Goal: Task Accomplishment & Management: Use online tool/utility

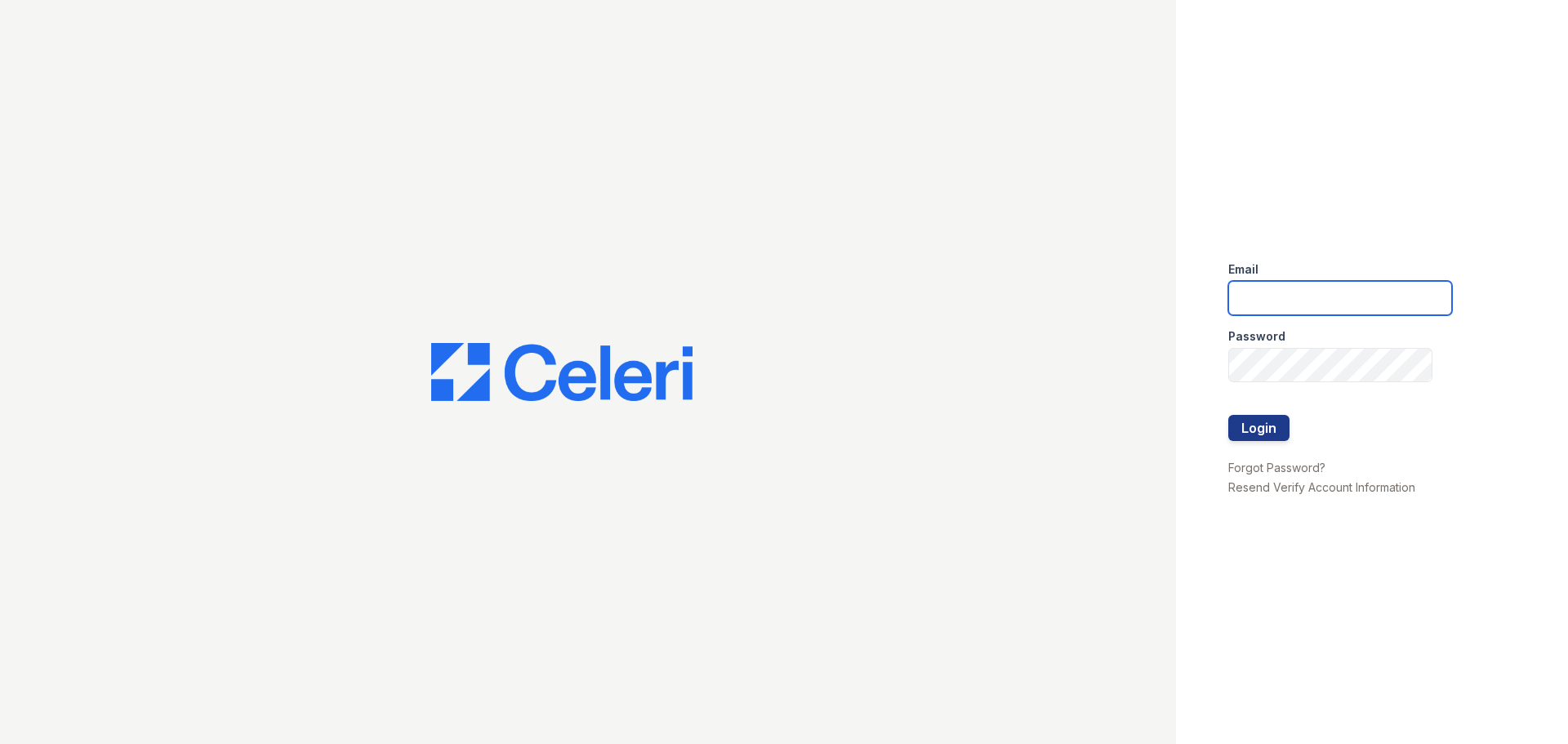
type input "[EMAIL_ADDRESS][DOMAIN_NAME]"
click at [1239, 430] on button "Login" at bounding box center [1259, 428] width 61 height 26
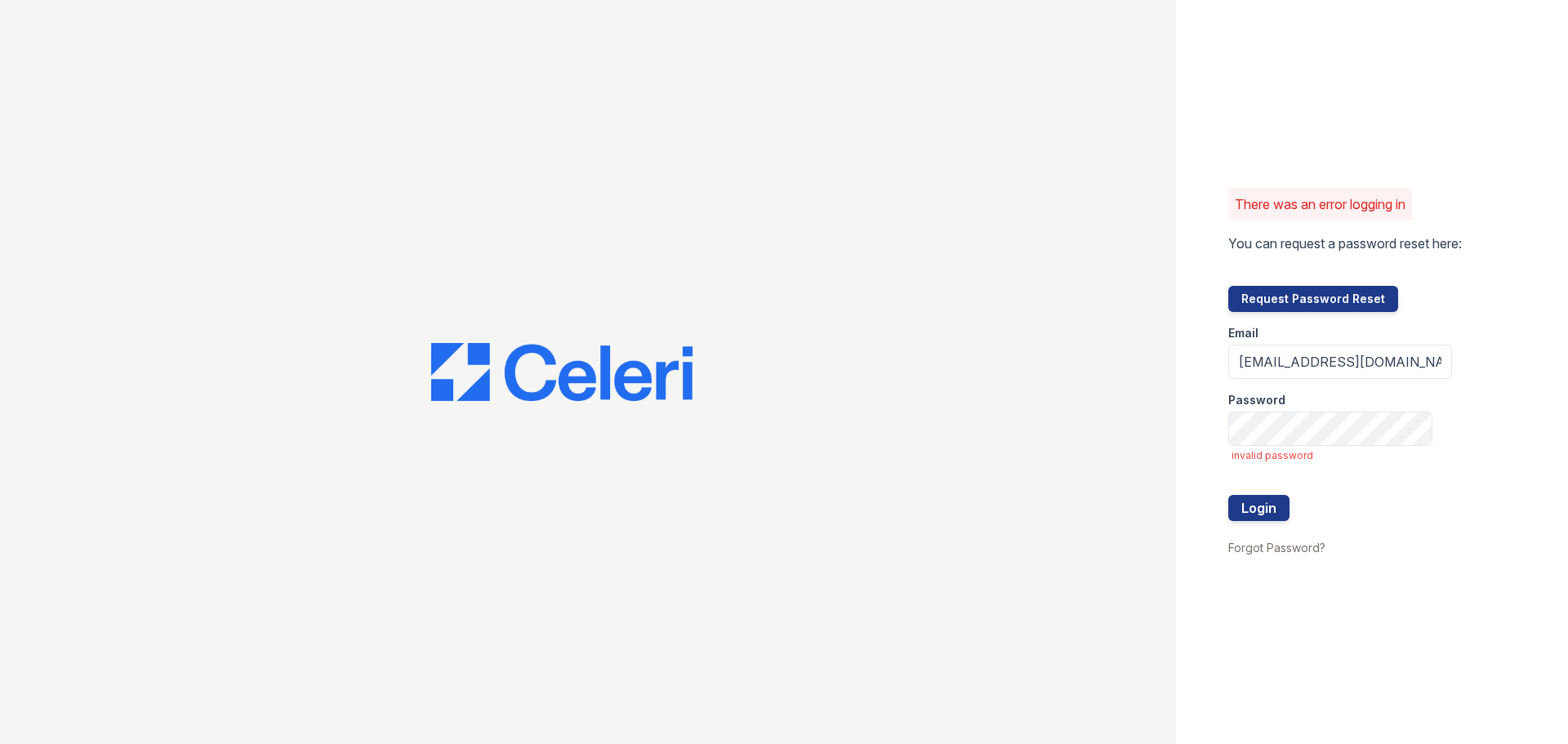
click at [1279, 303] on button "Request Password Reset" at bounding box center [1314, 299] width 170 height 26
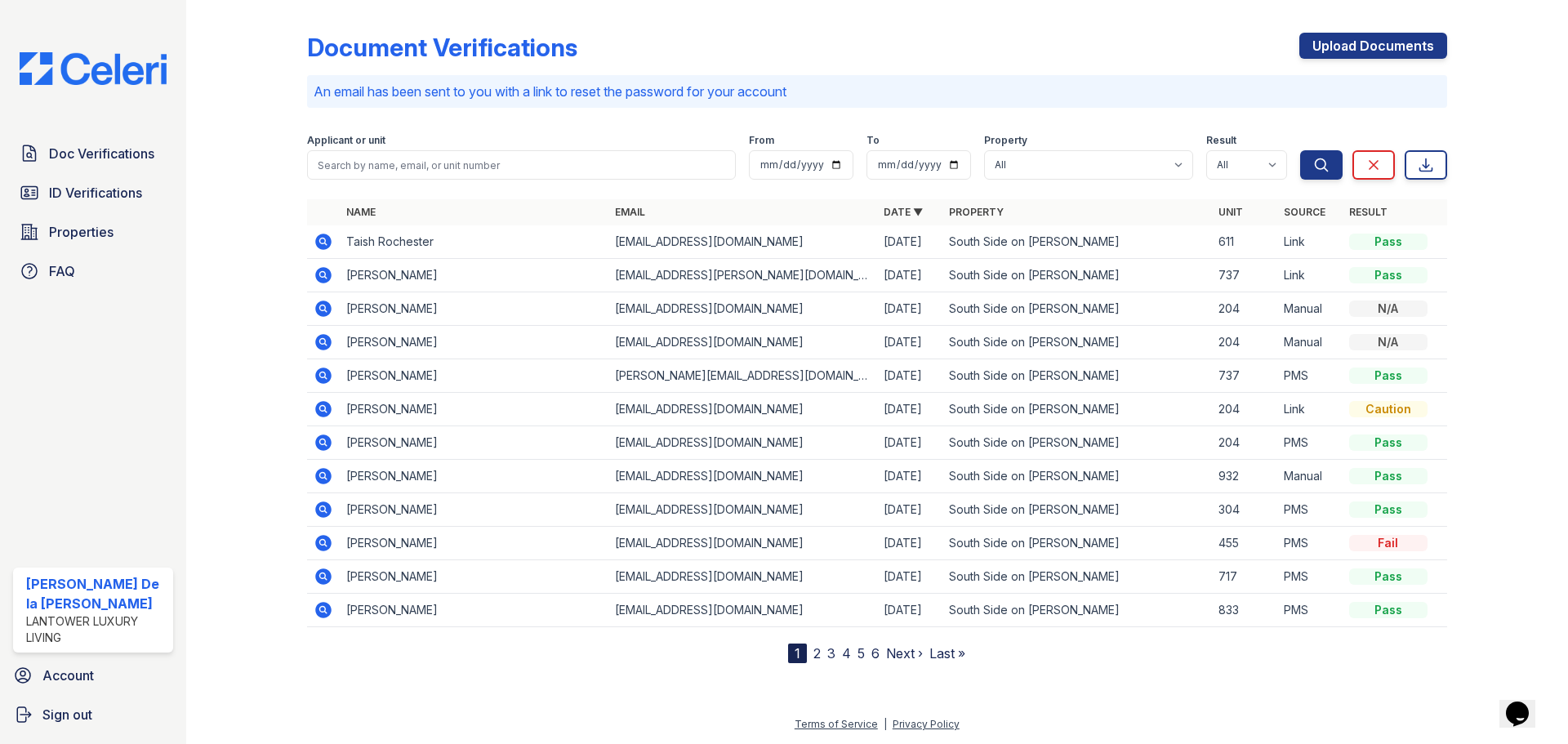
click at [101, 193] on span "ID Verifications" at bounding box center [95, 193] width 93 height 20
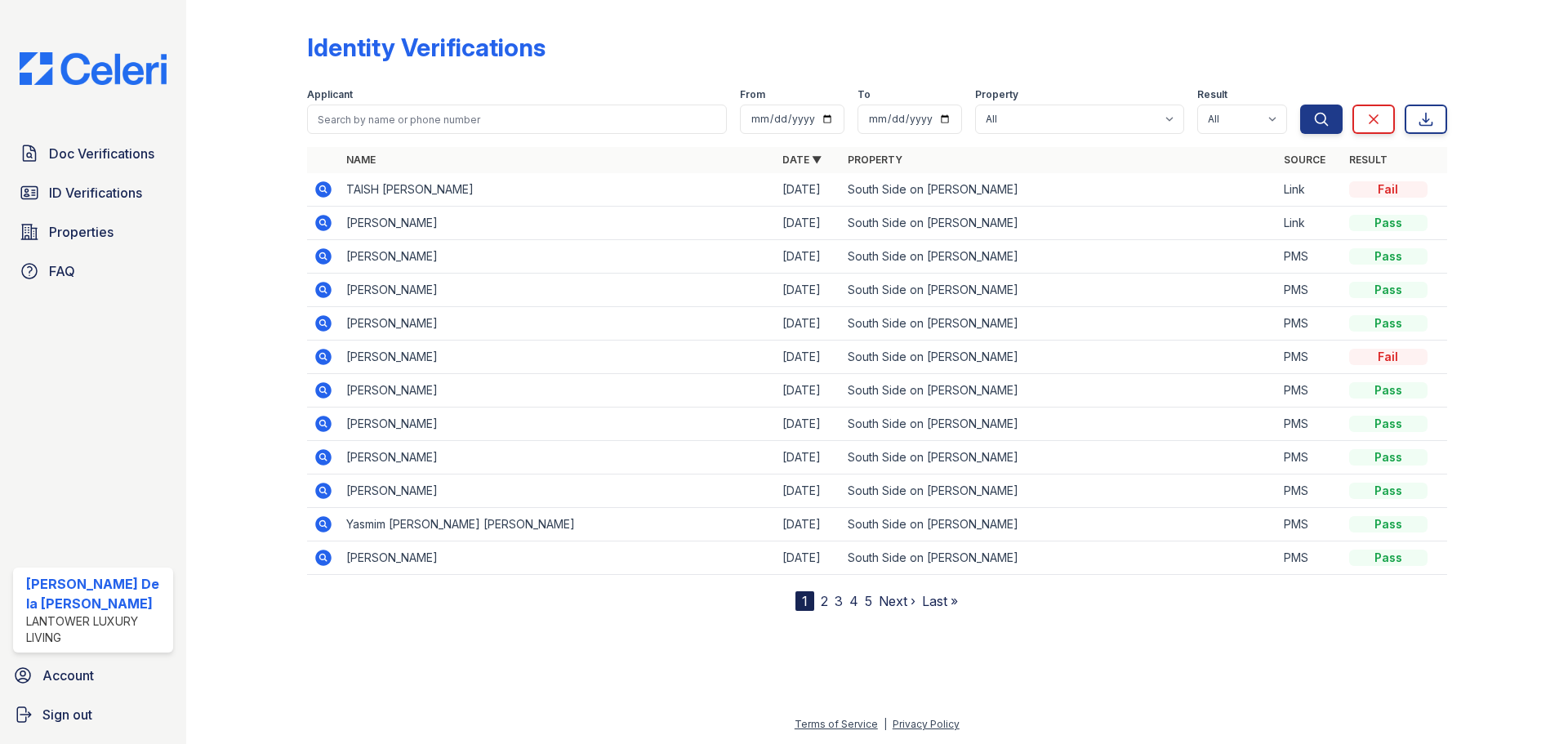
click at [68, 230] on span "Properties" at bounding box center [81, 232] width 64 height 20
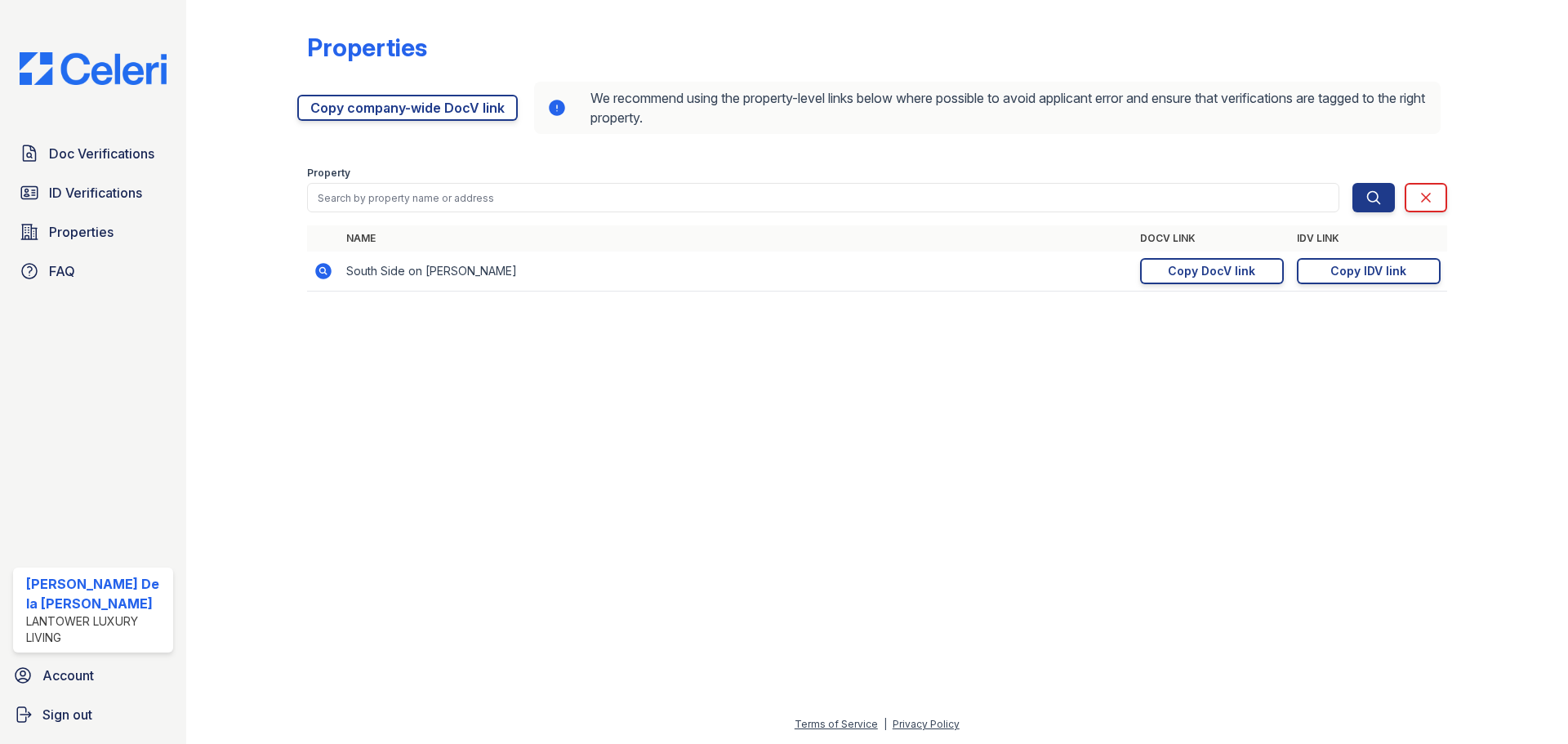
click at [1381, 272] on div "Copy IDV link" at bounding box center [1368, 271] width 76 height 17
